Goal: Use online tool/utility: Utilize a website feature to perform a specific function

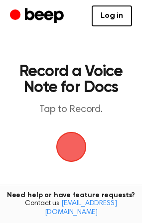
click at [79, 145] on span "button" at bounding box center [71, 147] width 38 height 38
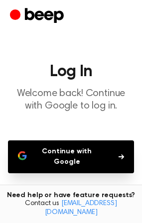
click at [64, 164] on button "Continue with Google" at bounding box center [71, 157] width 126 height 33
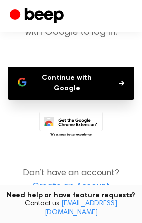
scroll to position [91, 0]
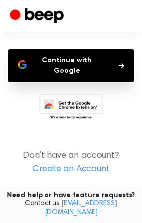
click at [86, 65] on button "Continue with Google" at bounding box center [71, 65] width 126 height 33
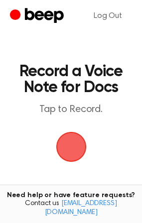
click at [78, 148] on span "button" at bounding box center [71, 147] width 36 height 36
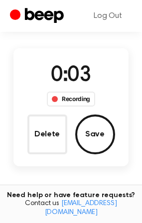
scroll to position [90, 0]
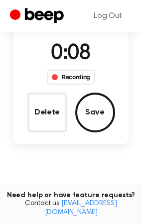
drag, startPoint x: 105, startPoint y: 111, endPoint x: 113, endPoint y: 124, distance: 15.2
click at [113, 124] on div "Delete Save" at bounding box center [71, 113] width 88 height 40
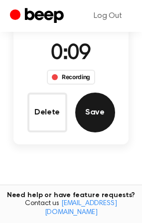
click at [105, 117] on button "Save" at bounding box center [95, 113] width 40 height 40
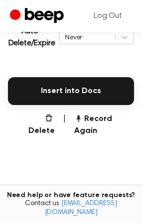
scroll to position [237, 0]
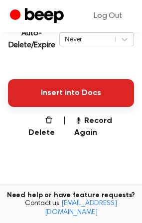
click at [78, 91] on button "Insert into Docs" at bounding box center [71, 93] width 126 height 28
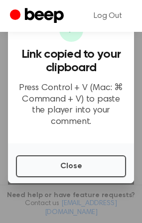
scroll to position [140, 0]
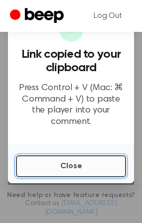
click at [66, 163] on button "Close" at bounding box center [71, 167] width 110 height 22
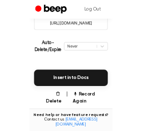
scroll to position [195, 0]
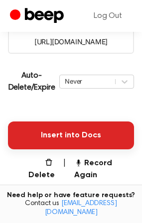
click at [82, 139] on button "Insert into Docs" at bounding box center [71, 136] width 126 height 28
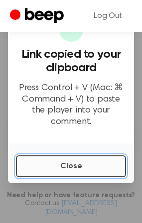
click at [76, 159] on button "Close" at bounding box center [71, 167] width 110 height 22
